Goal: Navigation & Orientation: Find specific page/section

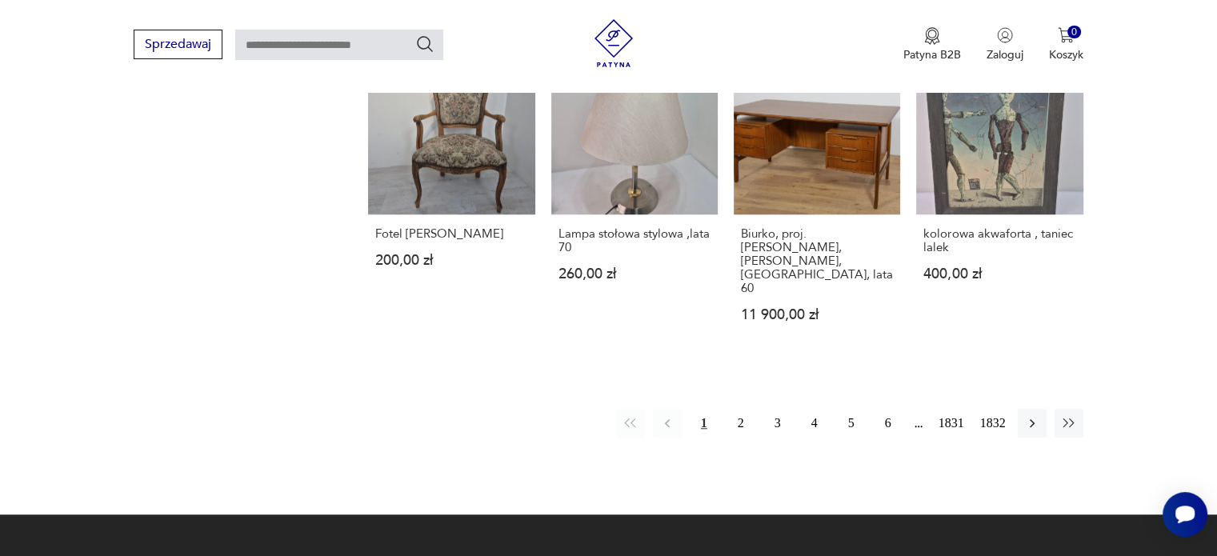
scroll to position [1512, 0]
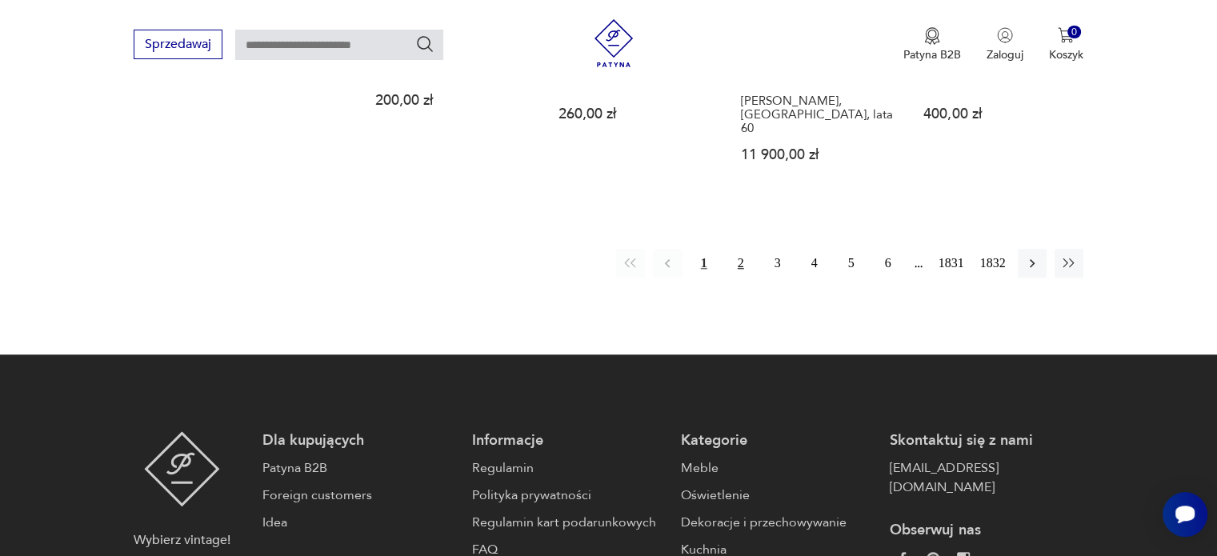
click at [742, 249] on button "2" at bounding box center [741, 263] width 29 height 29
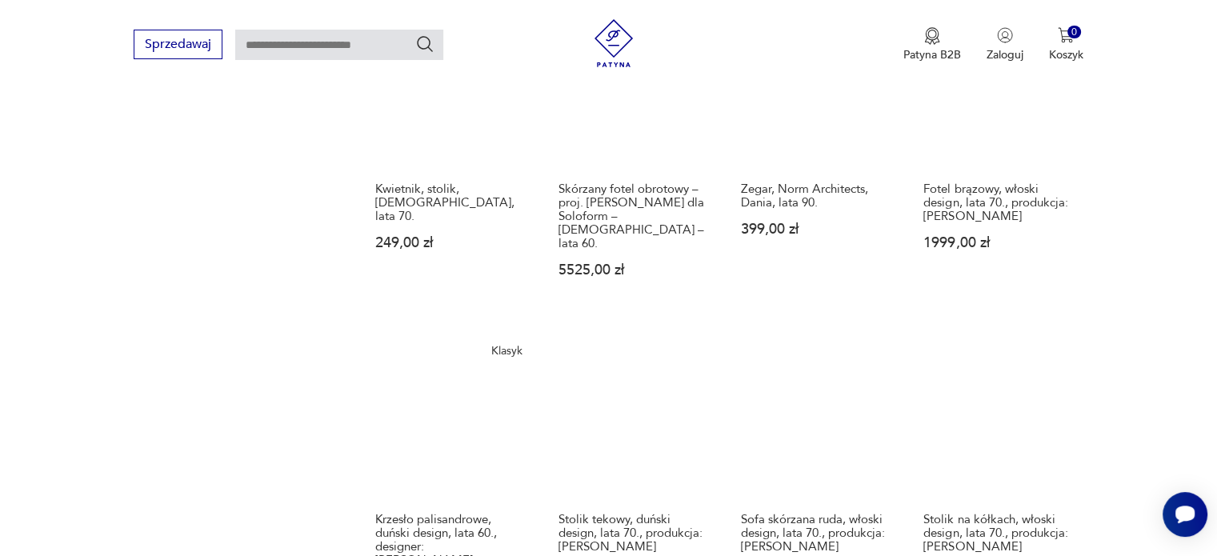
scroll to position [1327, 0]
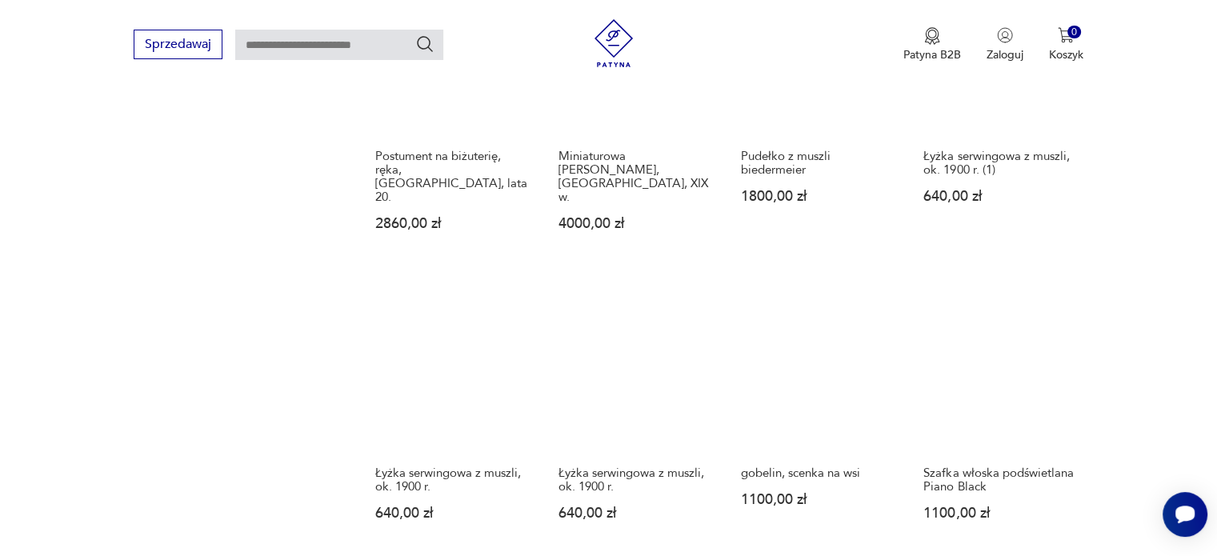
scroll to position [1567, 0]
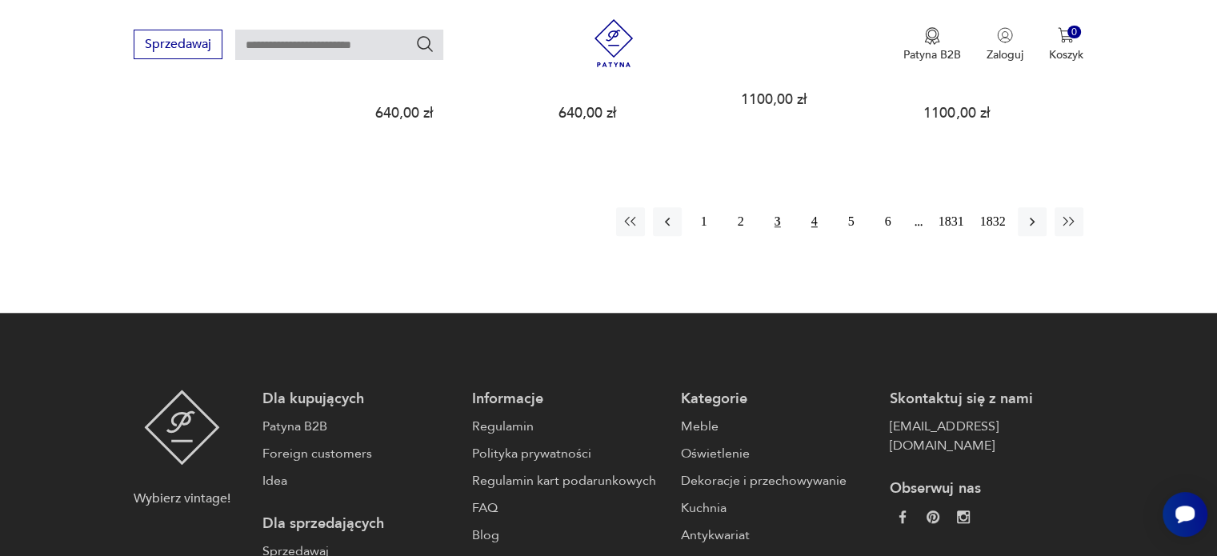
click at [814, 207] on button "4" at bounding box center [814, 221] width 29 height 29
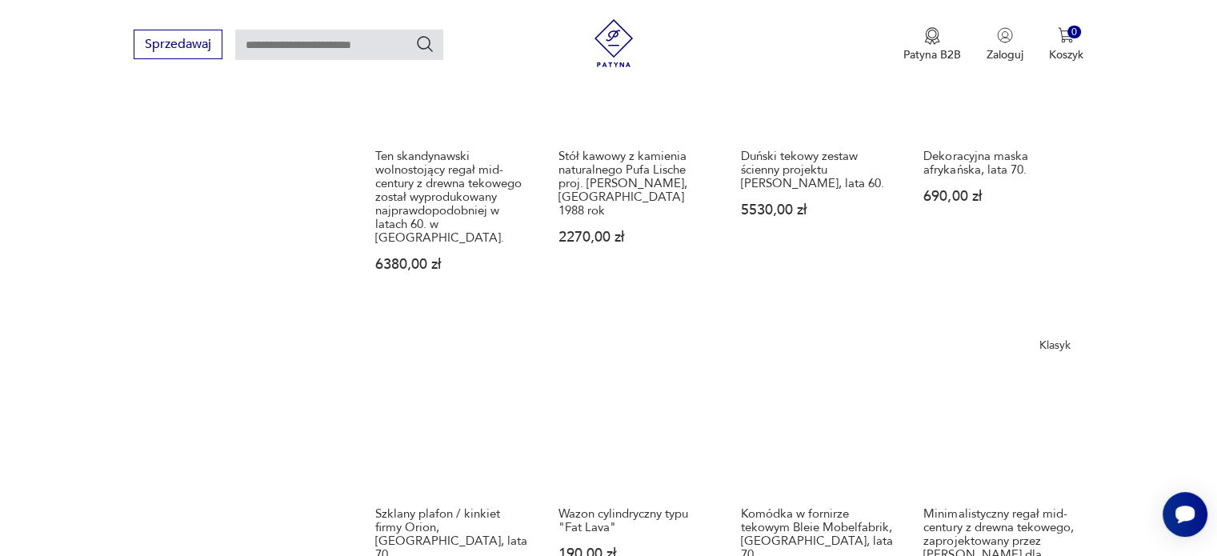
scroll to position [1487, 0]
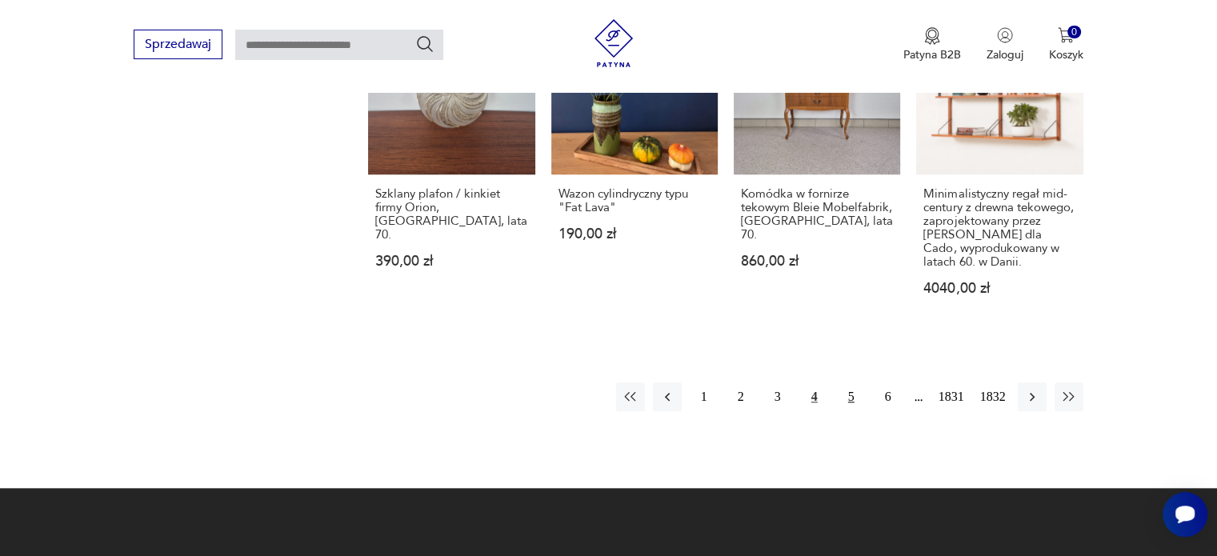
click at [850, 383] on button "5" at bounding box center [851, 397] width 29 height 29
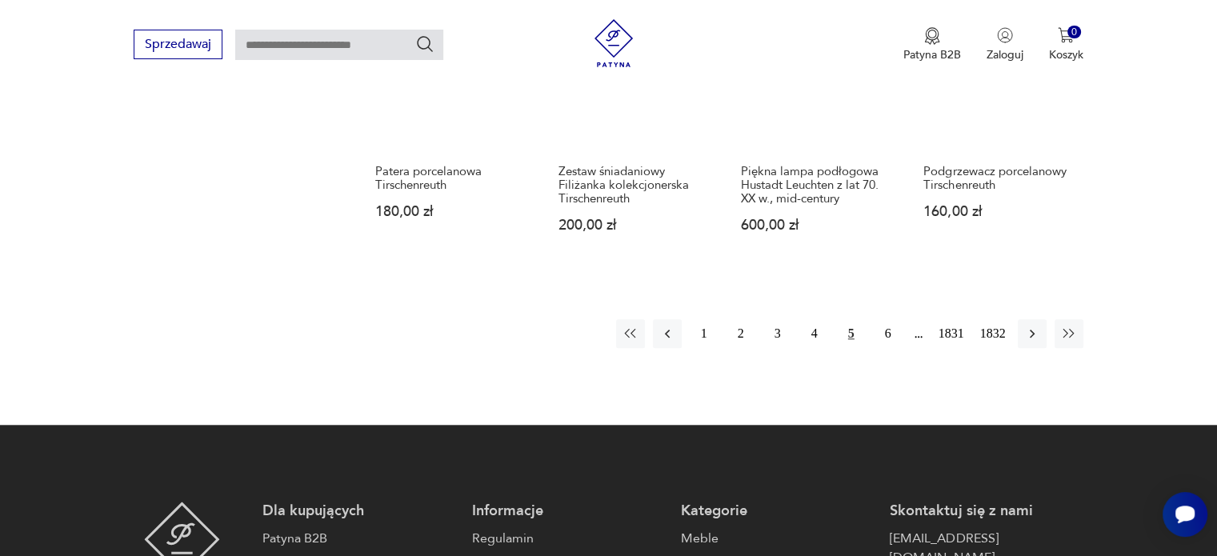
scroll to position [1407, 0]
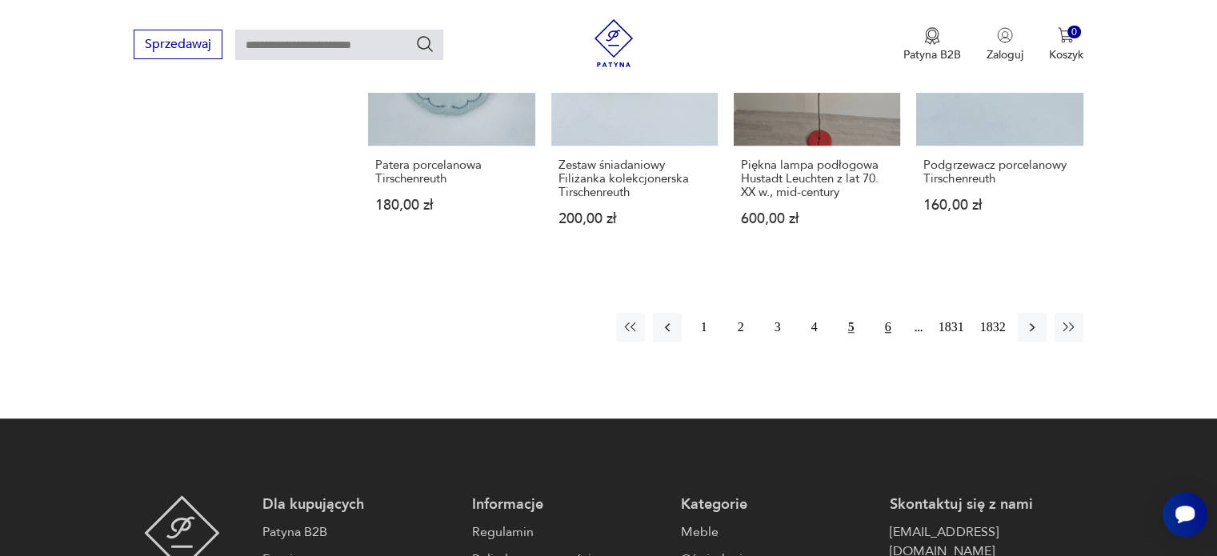
click at [884, 326] on button "6" at bounding box center [888, 327] width 29 height 29
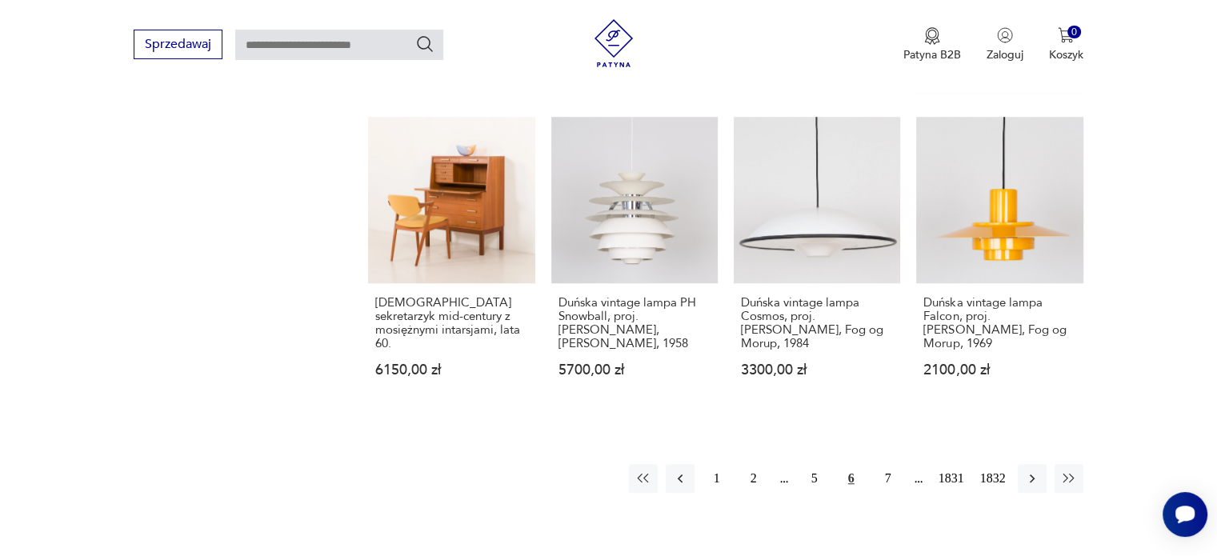
scroll to position [1323, 0]
